Goal: Information Seeking & Learning: Learn about a topic

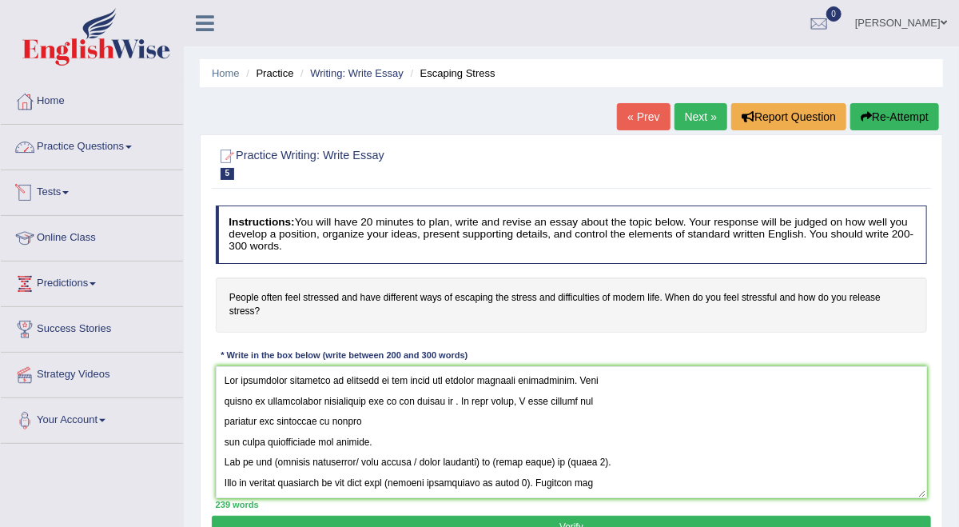
click at [123, 148] on link "Practice Questions" at bounding box center [92, 145] width 182 height 40
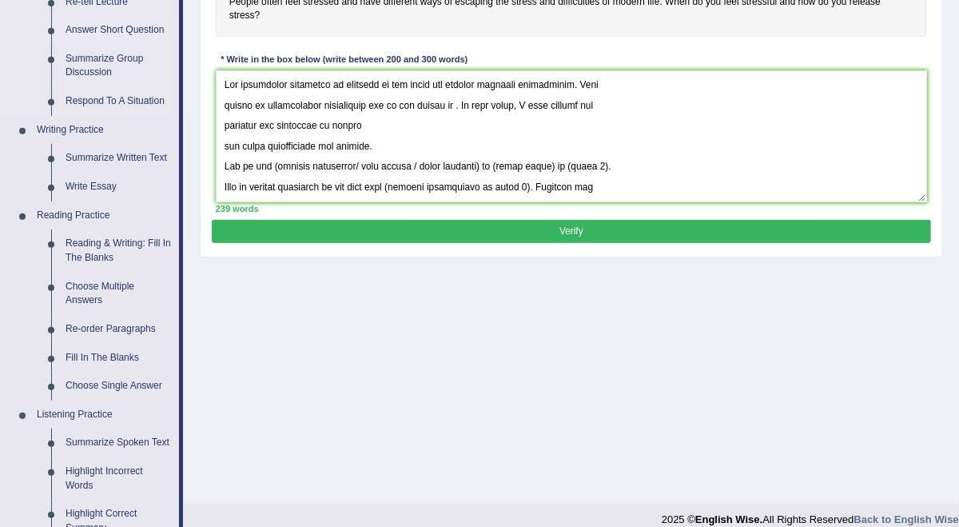
scroll to position [320, 0]
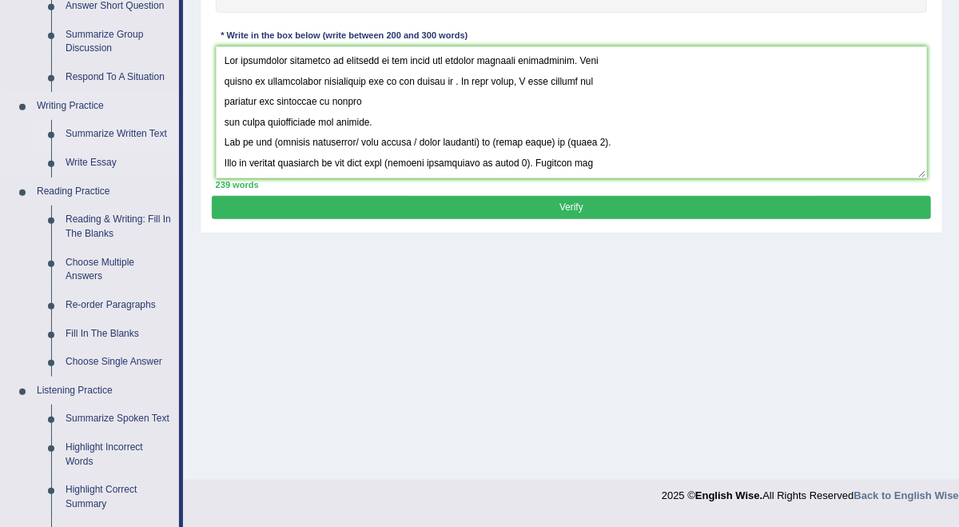
click at [130, 129] on link "Summarize Written Text" at bounding box center [118, 134] width 121 height 29
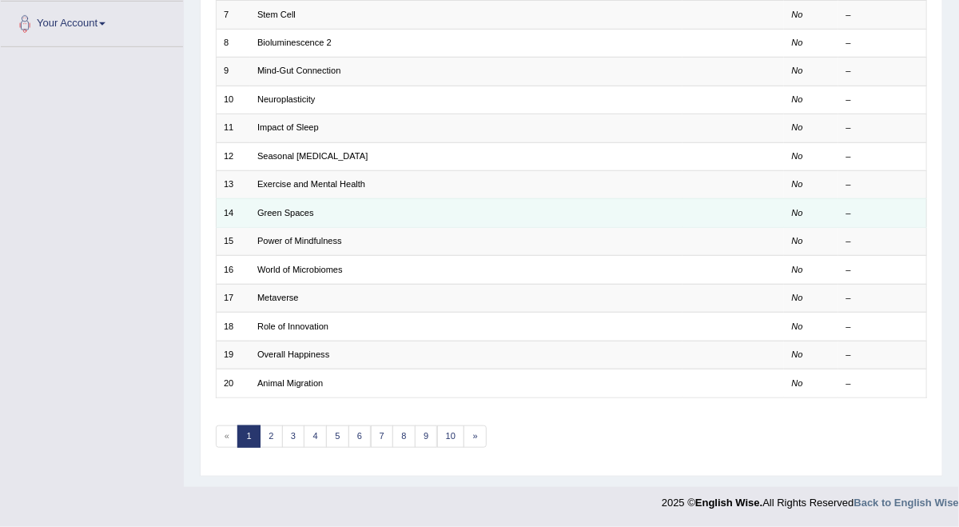
scroll to position [527, 0]
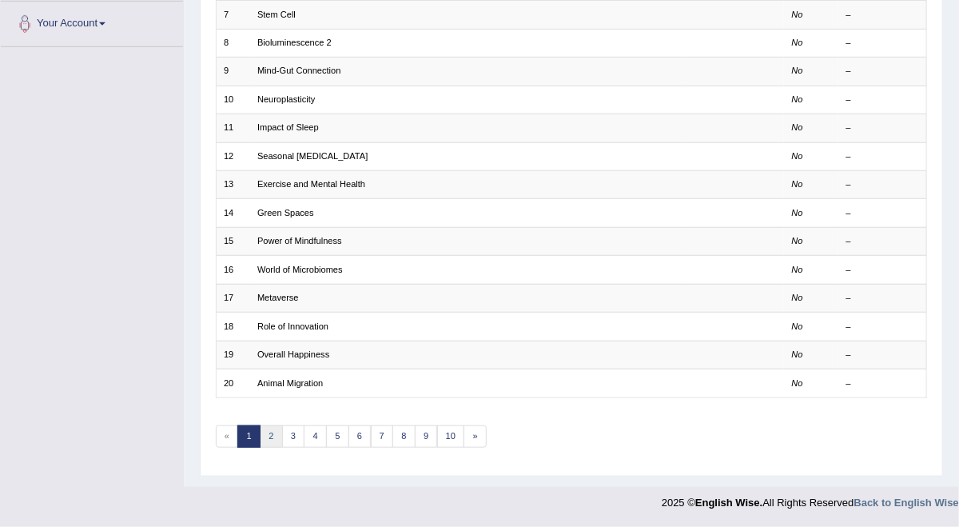
click at [283, 426] on link "2" at bounding box center [271, 436] width 23 height 22
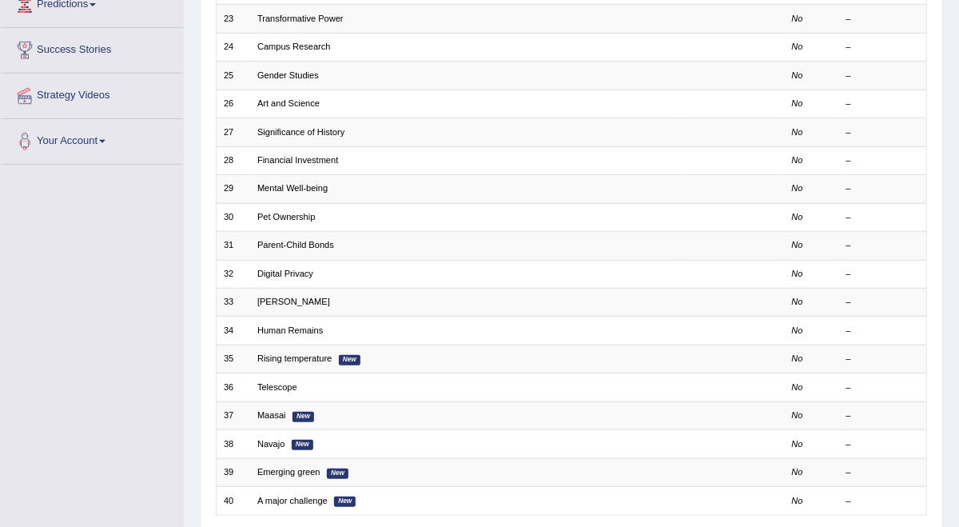
scroll to position [426, 0]
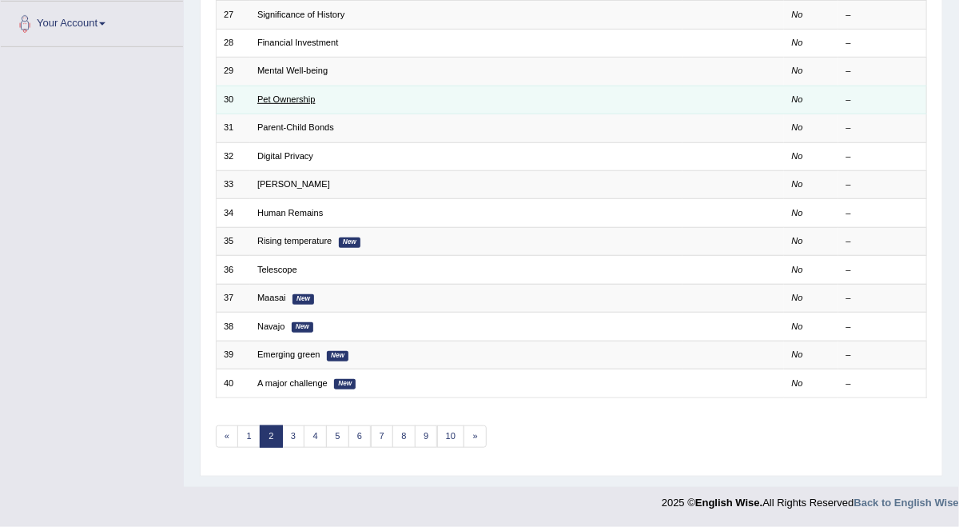
click at [315, 104] on link "Pet Ownership" at bounding box center [286, 99] width 58 height 10
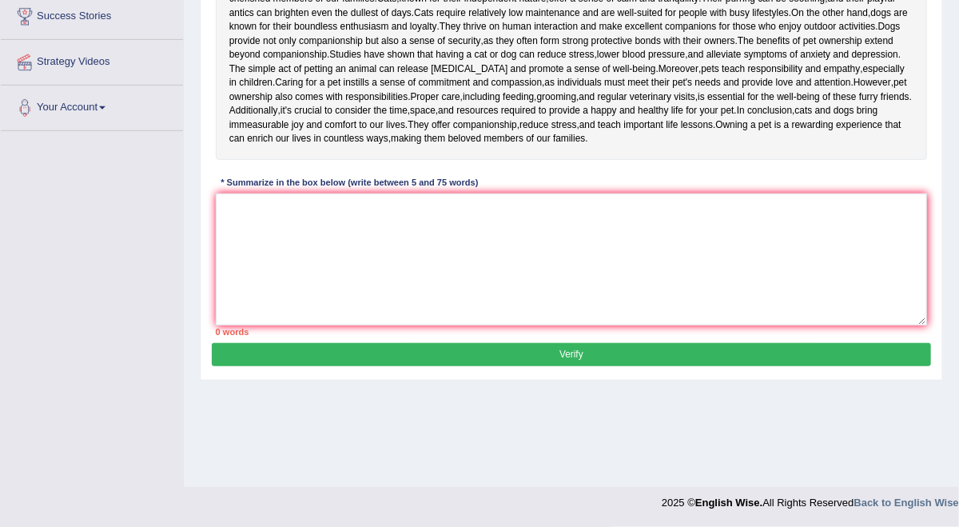
scroll to position [213, 0]
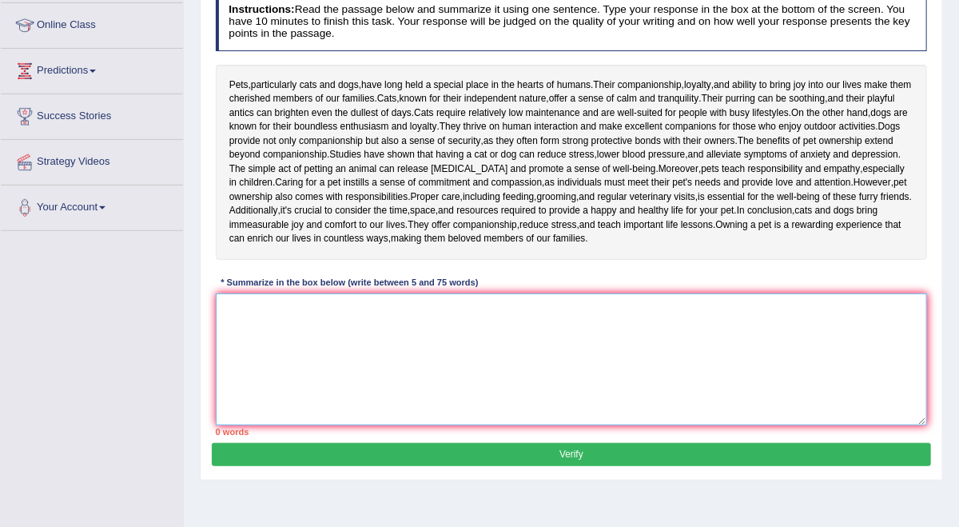
click at [431, 425] on textarea at bounding box center [572, 359] width 712 height 132
click at [746, 413] on textarea at bounding box center [572, 359] width 712 height 132
click at [251, 410] on textarea "Pets particularly cats" at bounding box center [572, 359] width 712 height 132
click at [340, 404] on textarea "Pets, particularly cats" at bounding box center [572, 359] width 712 height 132
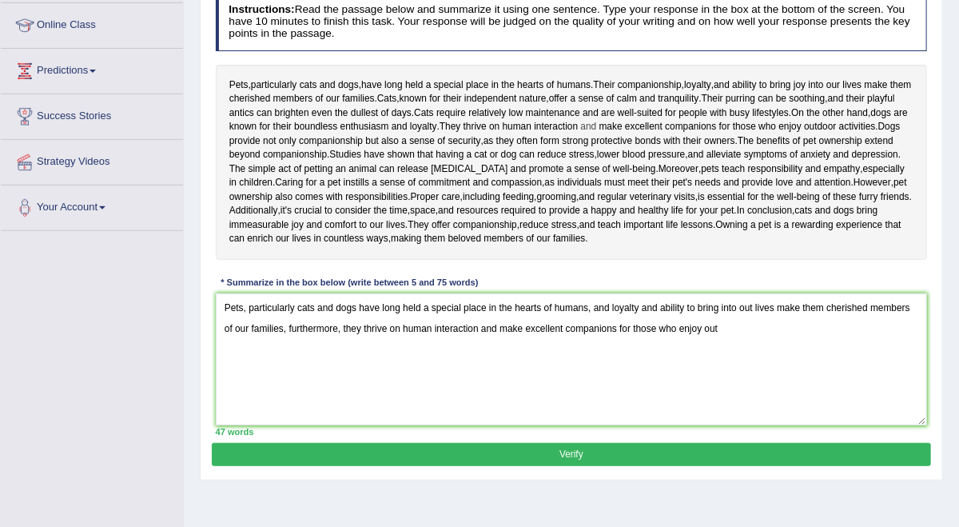
drag, startPoint x: 278, startPoint y: 177, endPoint x: 451, endPoint y: 170, distance: 172.7
click at [436, 174] on div "Pets , particularly cats and dogs , have long held a special place in the heart…" at bounding box center [572, 162] width 712 height 195
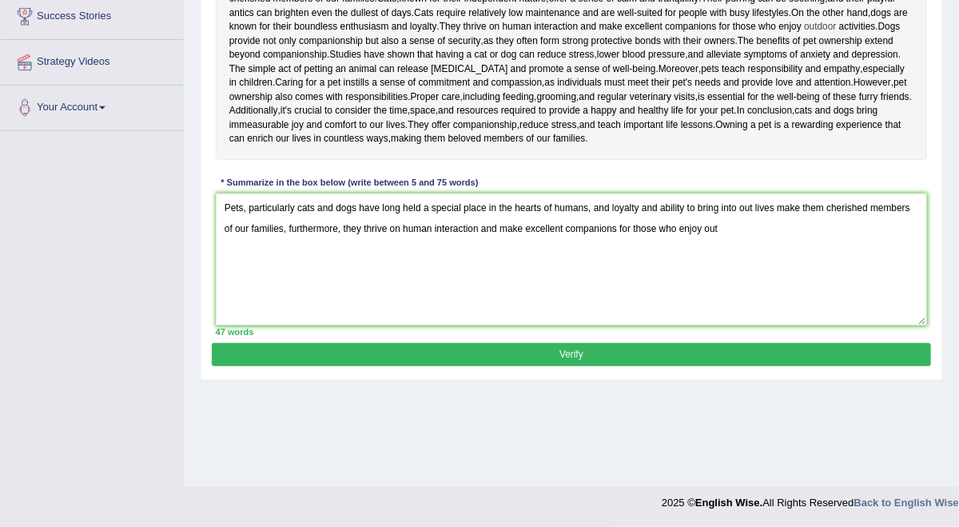
scroll to position [347, 0]
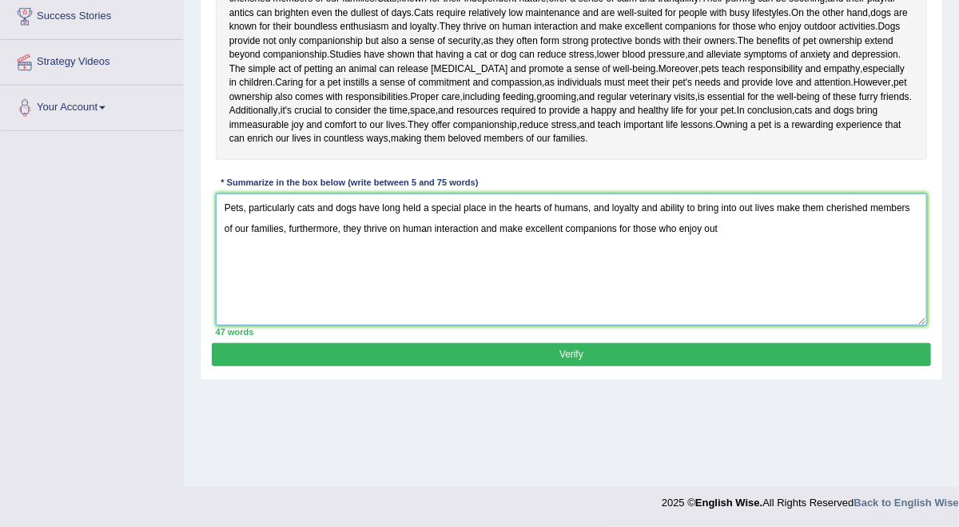
click at [399, 325] on textarea "Pets, particularly cats and dogs have long held a special place in the hearts o…" at bounding box center [572, 259] width 712 height 132
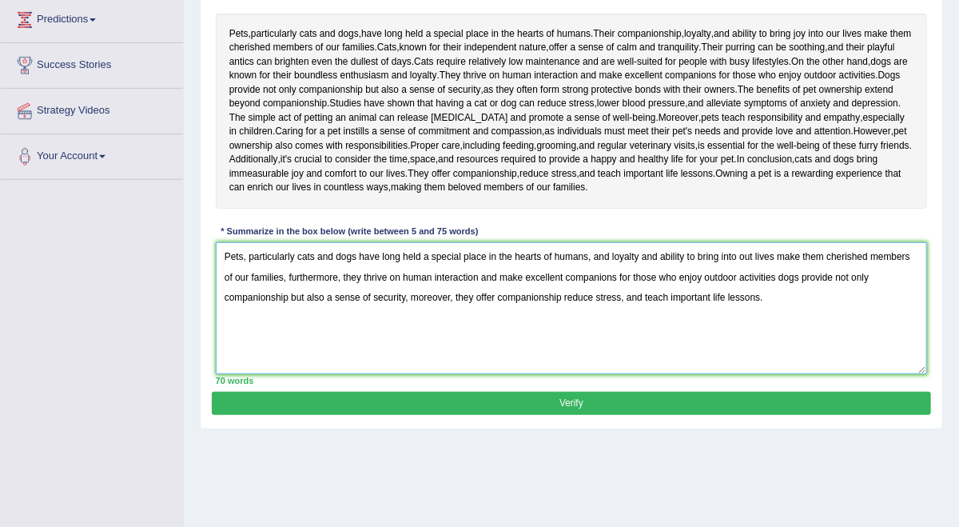
scroll to position [240, 0]
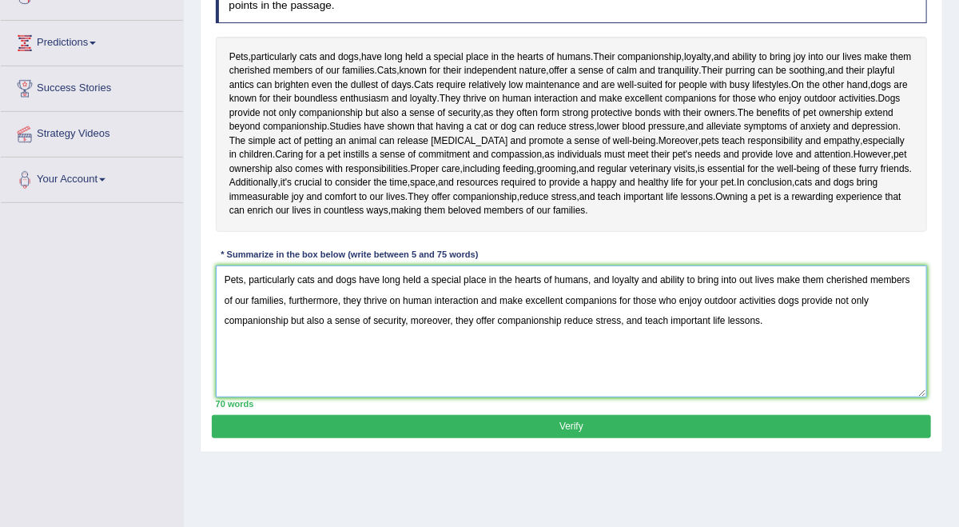
click at [846, 378] on textarea "Pets, particularly cats and dogs have long held a special place in the hearts o…" at bounding box center [572, 331] width 712 height 132
click at [339, 397] on textarea "Pets, particularly cats and dogs have long held a special place in the hearts o…" at bounding box center [572, 331] width 712 height 132
click at [343, 397] on textarea "Pets, particularly cats and dogs have long held a special place in the hearts o…" at bounding box center [572, 331] width 712 height 132
click at [490, 397] on textarea "Pets, particularly cats and dogs have long held a special place in the hearts o…" at bounding box center [572, 331] width 712 height 132
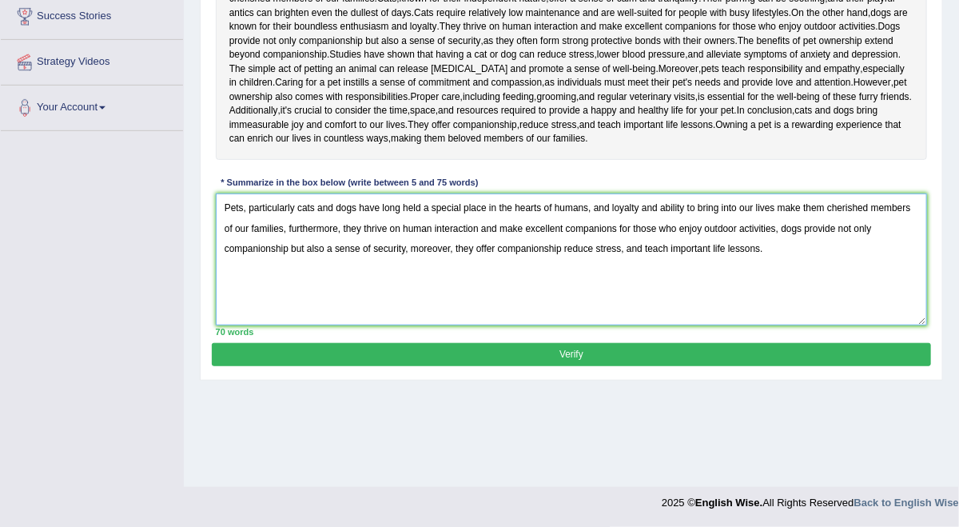
type textarea "Pets, particularly cats and dogs have long held a special place in the hearts o…"
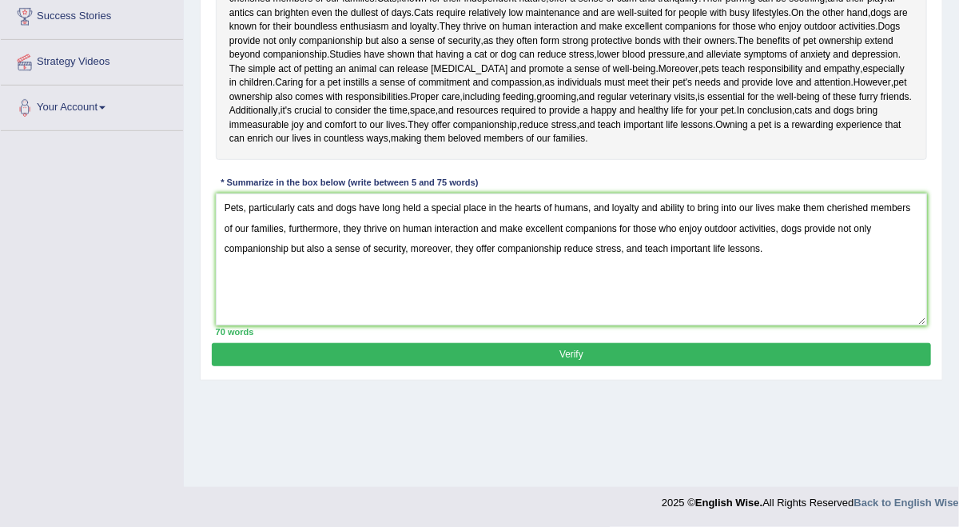
click at [572, 366] on button "Verify" at bounding box center [571, 354] width 718 height 23
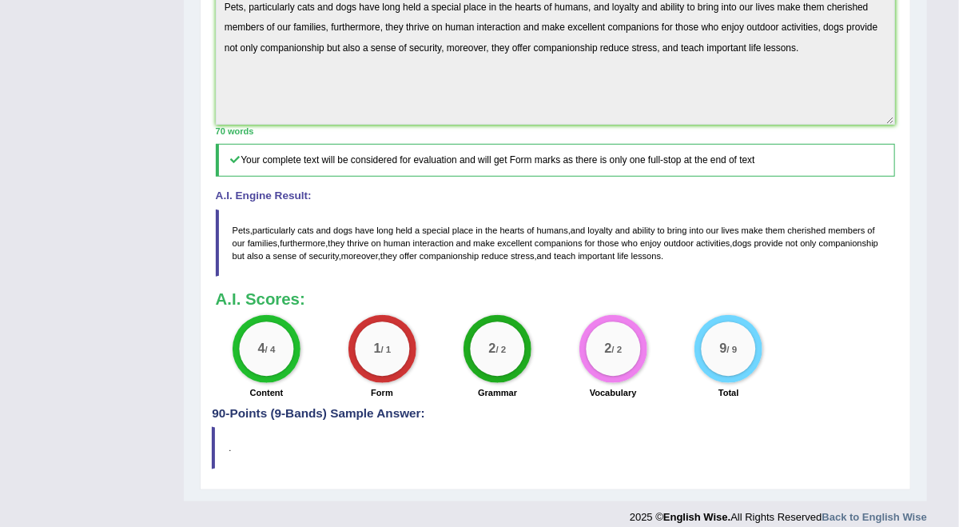
scroll to position [0, 0]
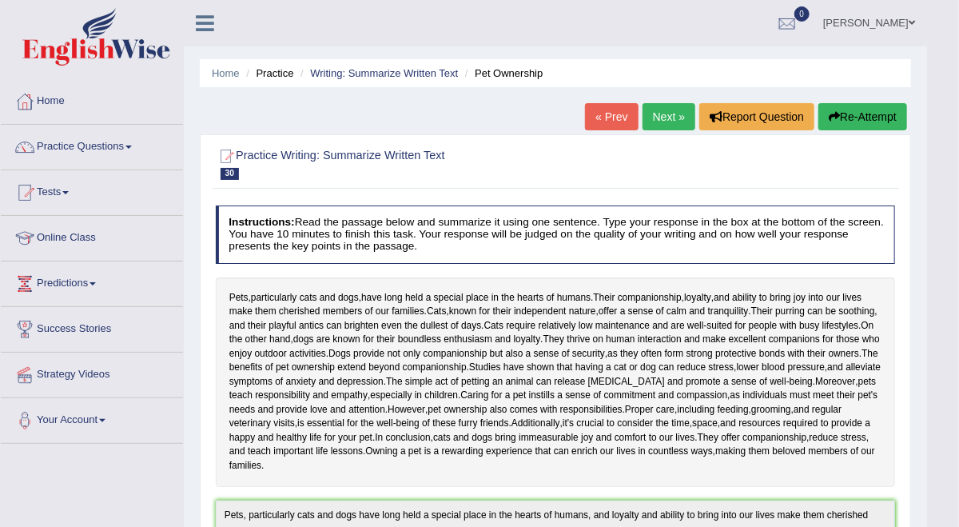
click at [558, 66] on ul "Home Practice Writing: Summarize Written Text Pet Ownership" at bounding box center [555, 73] width 711 height 28
click at [872, 113] on button "Re-Attempt" at bounding box center [862, 116] width 89 height 27
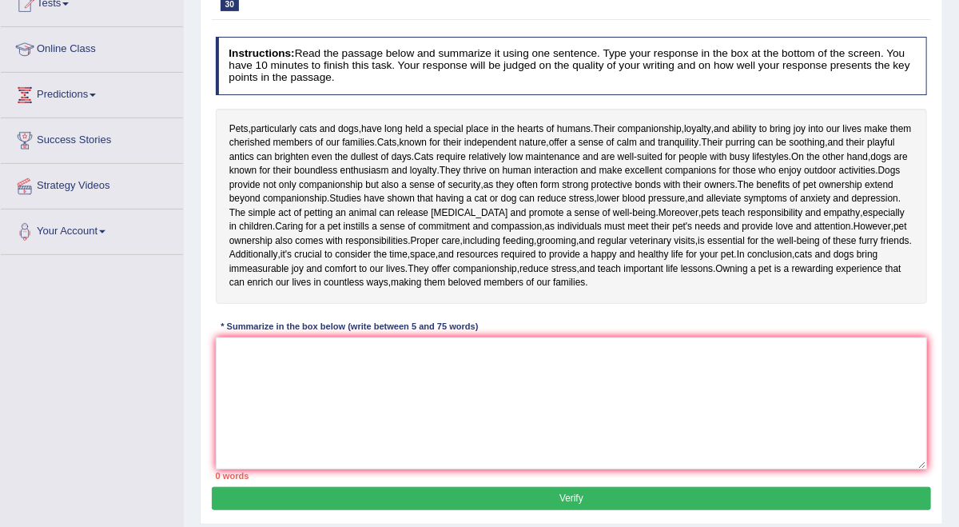
scroll to position [352, 0]
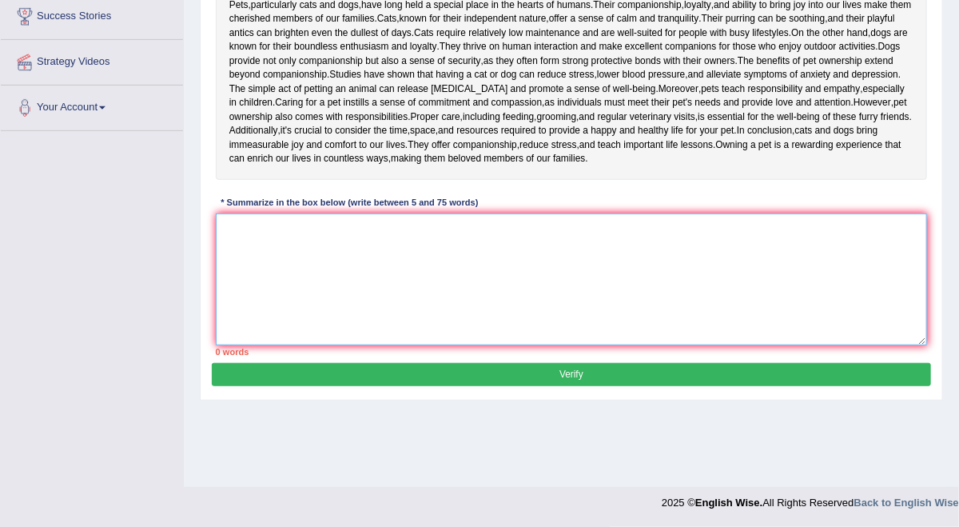
click at [530, 311] on textarea at bounding box center [572, 279] width 712 height 132
paste textarea "Pets, particularly cats and dogs, have long held a special place in the hearts …"
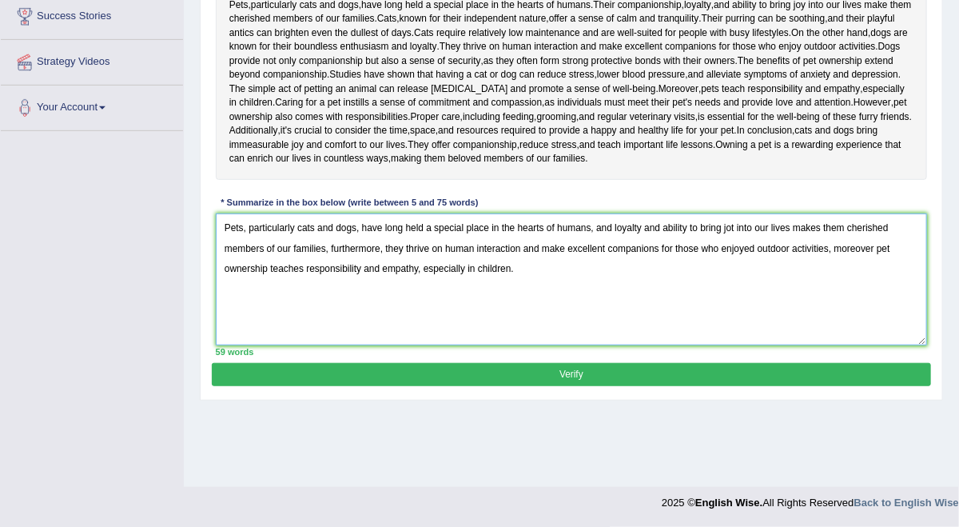
type textarea "Pets, particularly cats and dogs, have long held a special place in the hearts …"
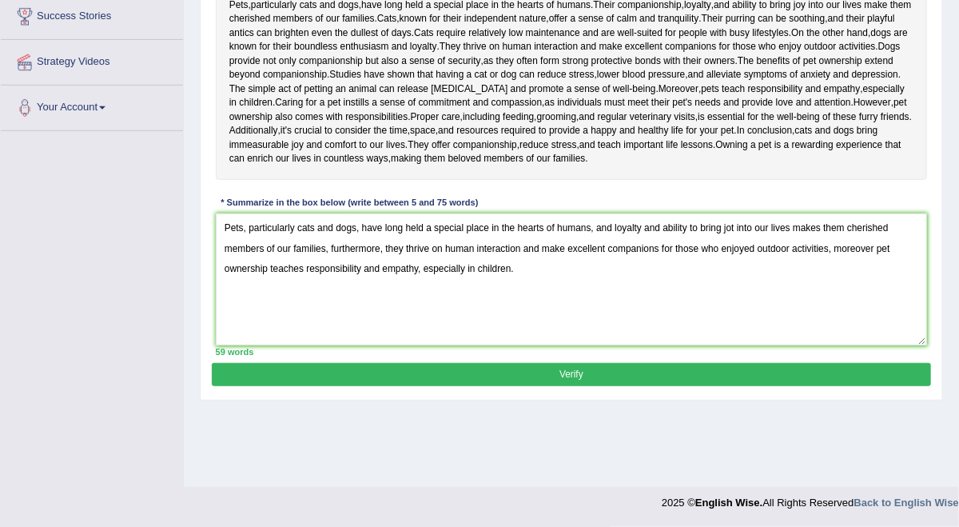
click at [601, 386] on button "Verify" at bounding box center [571, 374] width 718 height 23
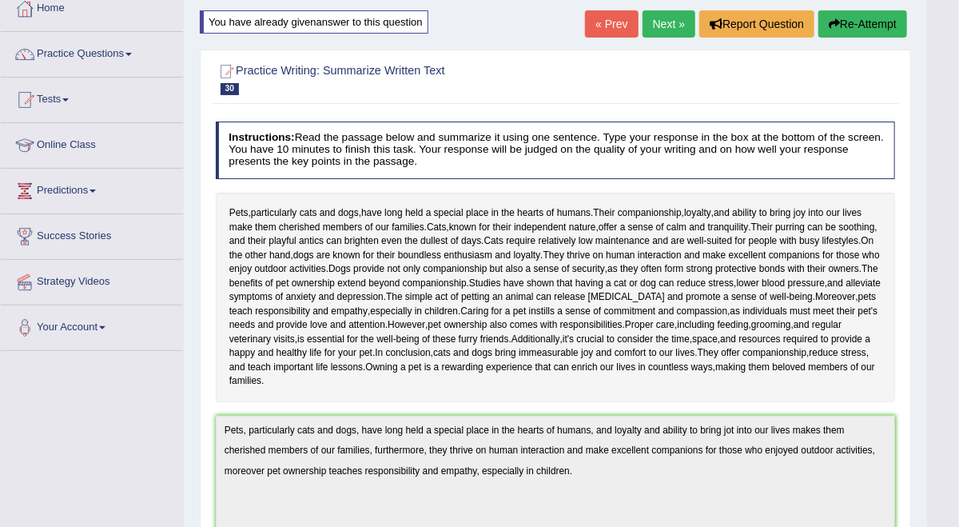
scroll to position [0, 0]
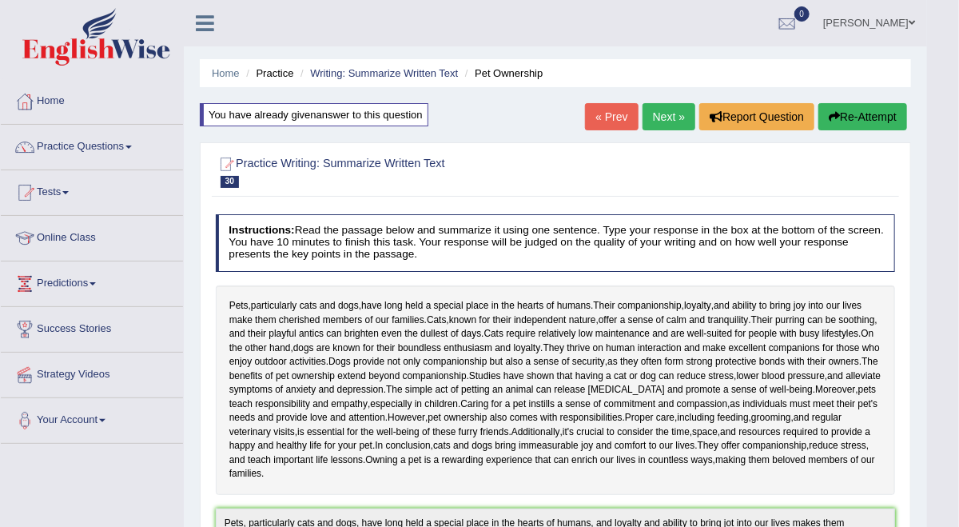
click at [880, 113] on button "Re-Attempt" at bounding box center [862, 116] width 89 height 27
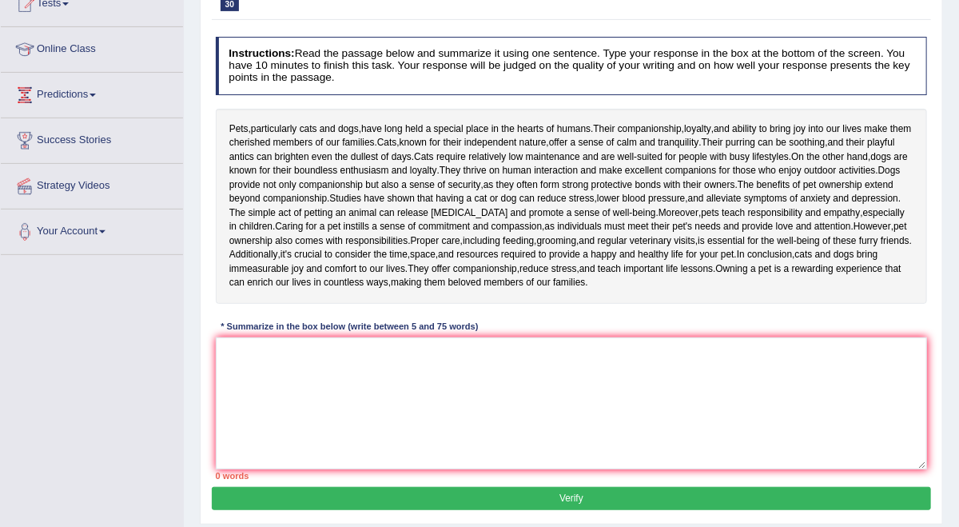
scroll to position [367, 0]
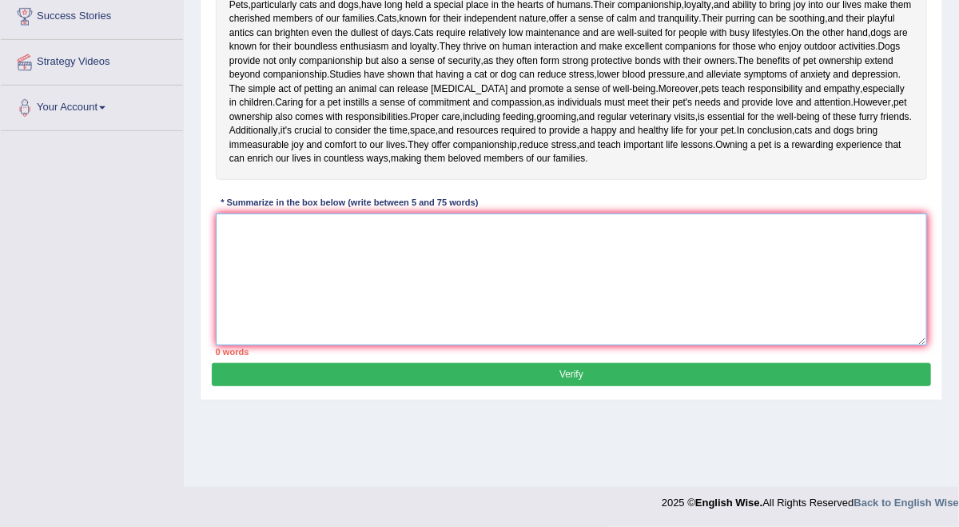
click at [439, 294] on textarea at bounding box center [572, 279] width 712 height 132
paste textarea "Pets, particularly cats and dogs, have long held a special place in the hearts …"
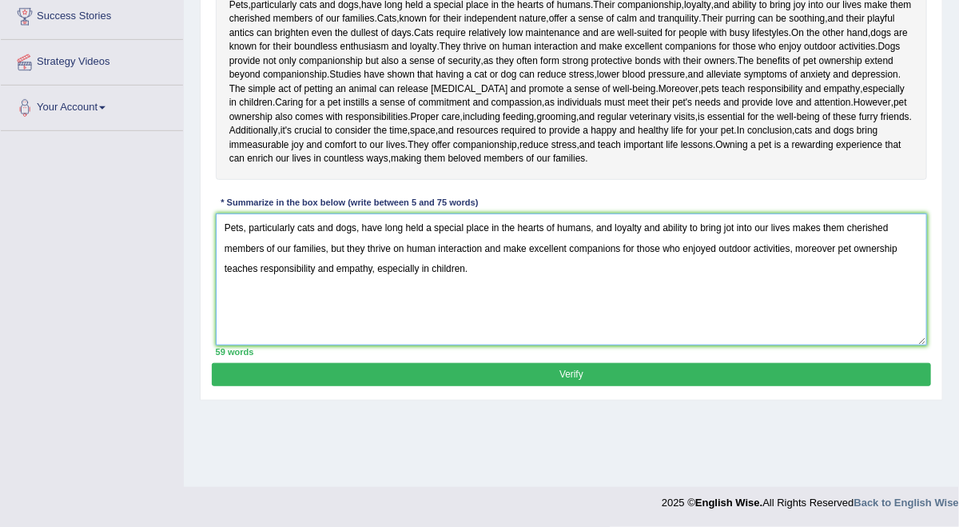
type textarea "Pets, particularly cats and dogs, have long held a special place in the hearts …"
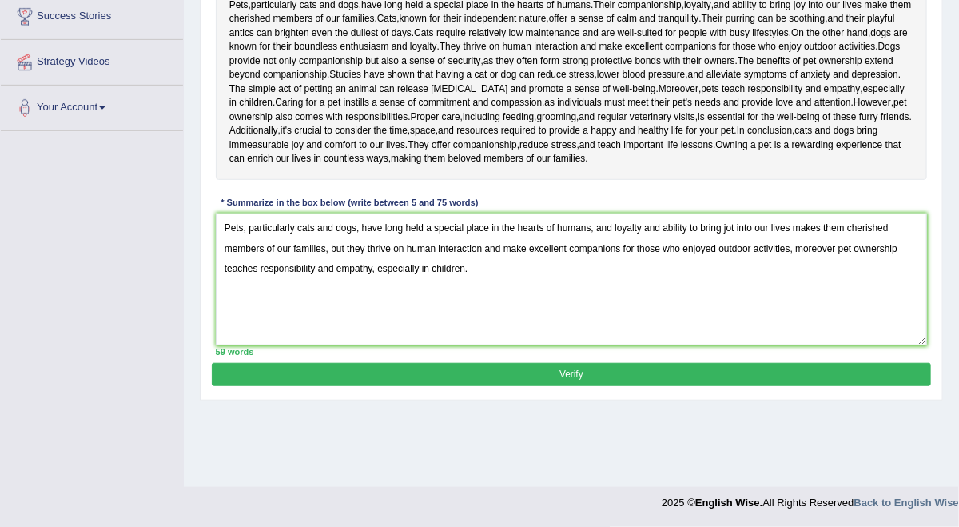
click at [644, 386] on button "Verify" at bounding box center [571, 374] width 718 height 23
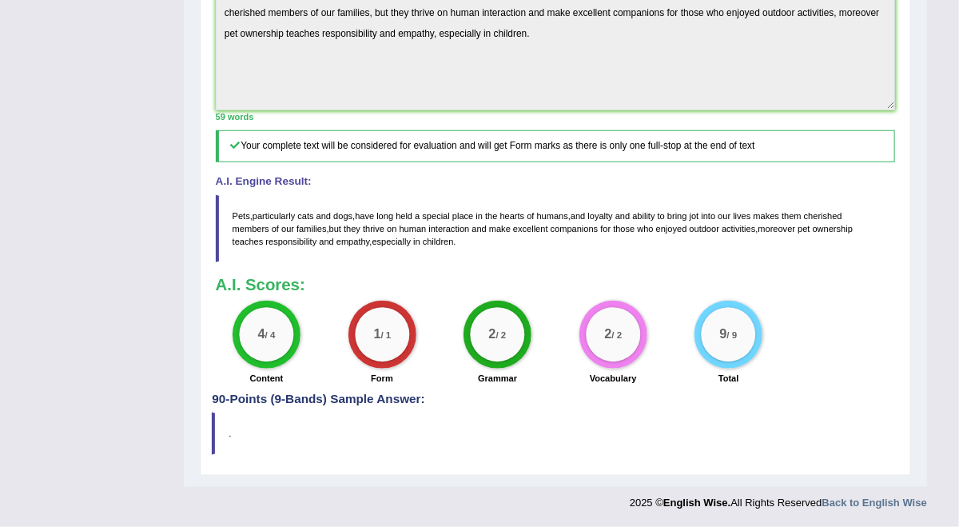
scroll to position [558, 0]
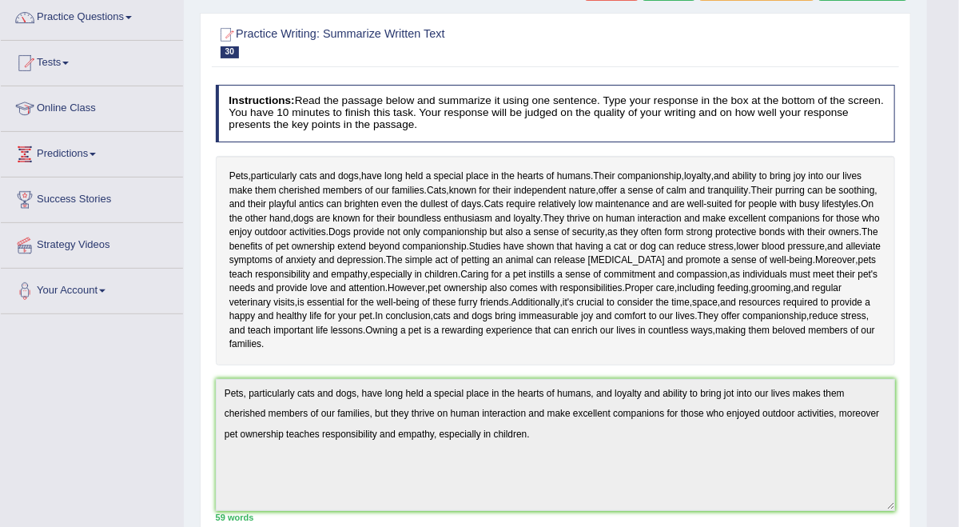
scroll to position [0, 0]
